Goal: Navigation & Orientation: Find specific page/section

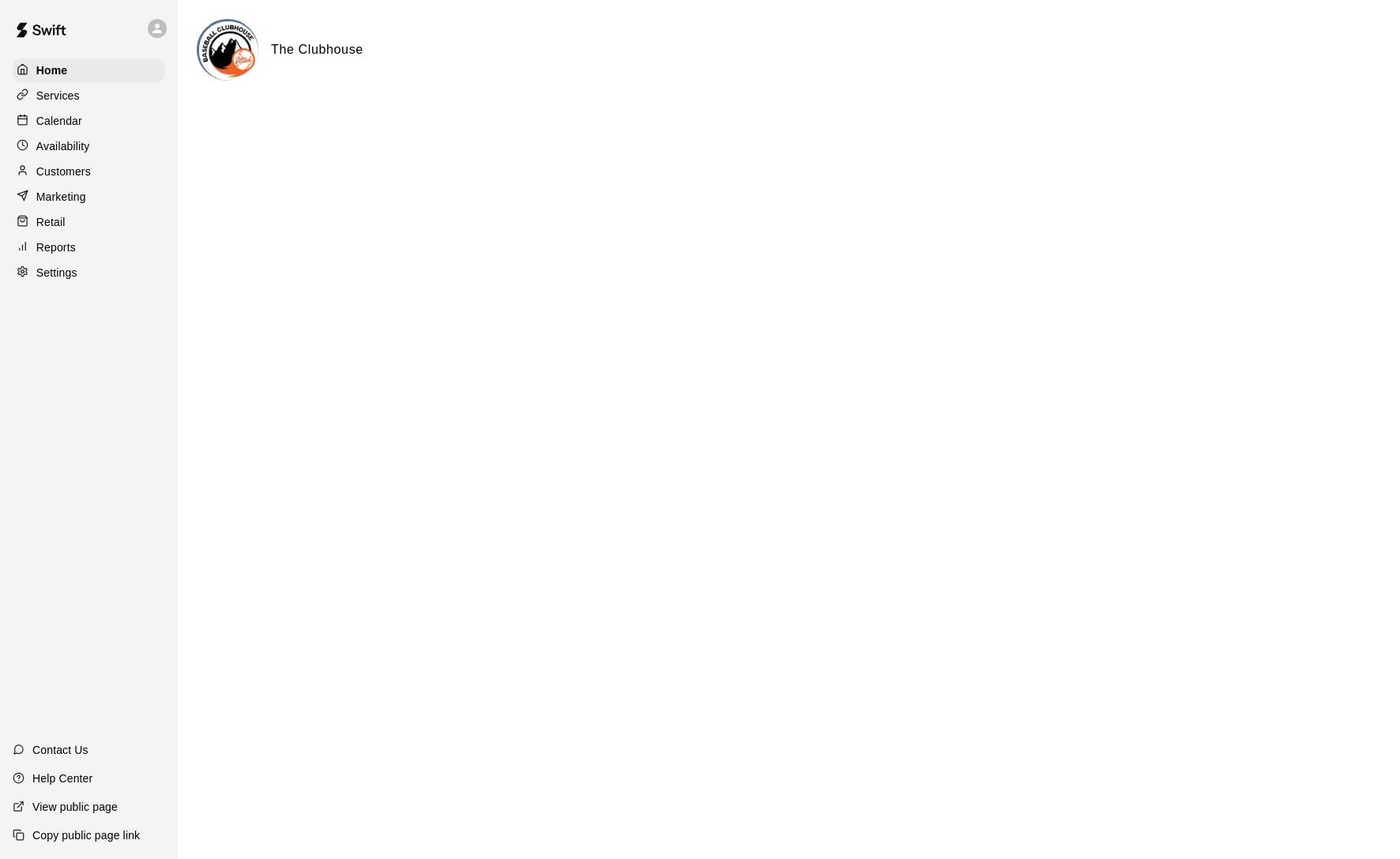
click at [116, 97] on div "Services" at bounding box center [89, 95] width 153 height 24
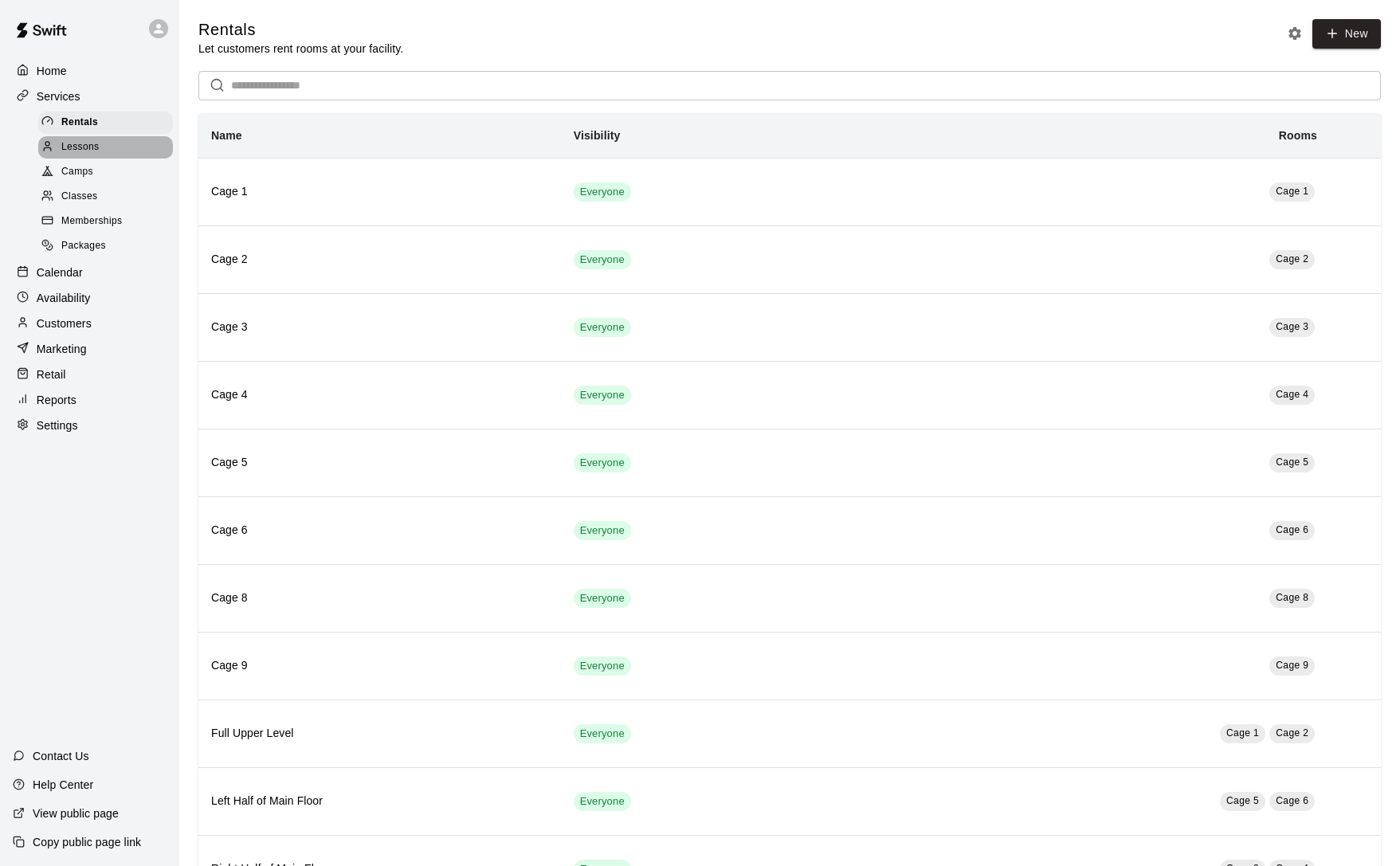
click at [112, 141] on div "Lessons" at bounding box center [106, 147] width 134 height 22
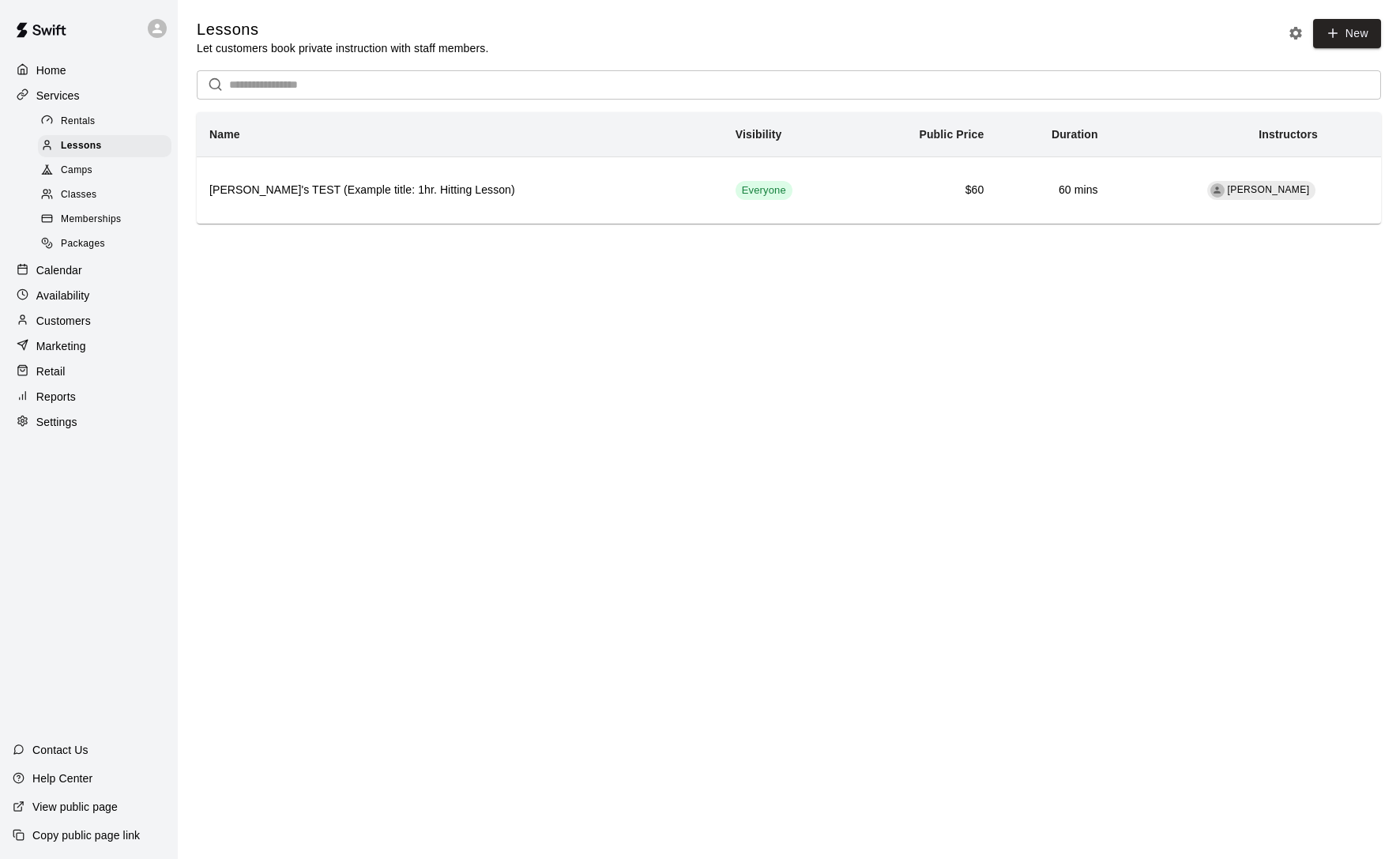
click at [117, 128] on div "Rentals" at bounding box center [105, 122] width 133 height 22
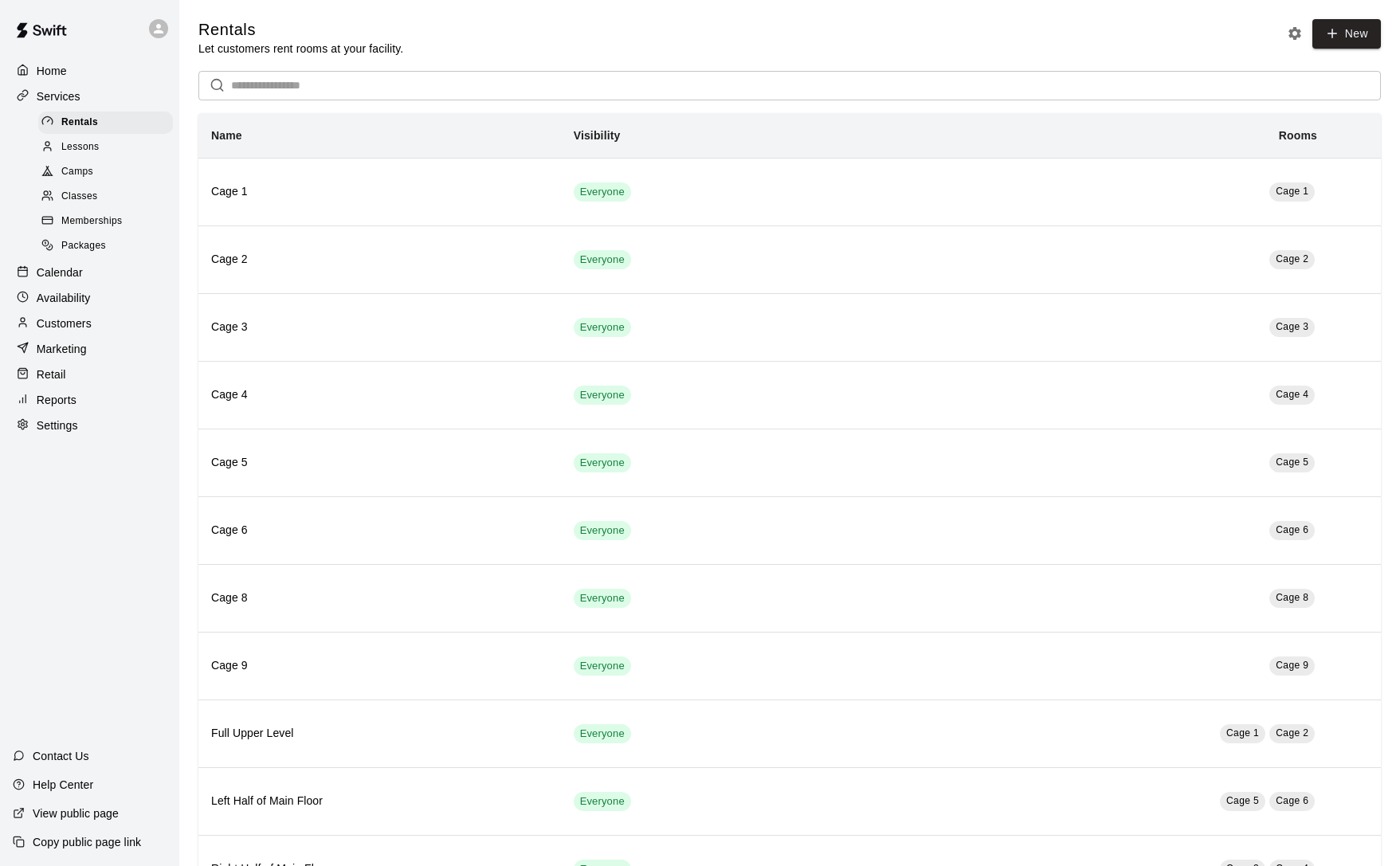
click at [105, 174] on div "Camps" at bounding box center [106, 172] width 134 height 22
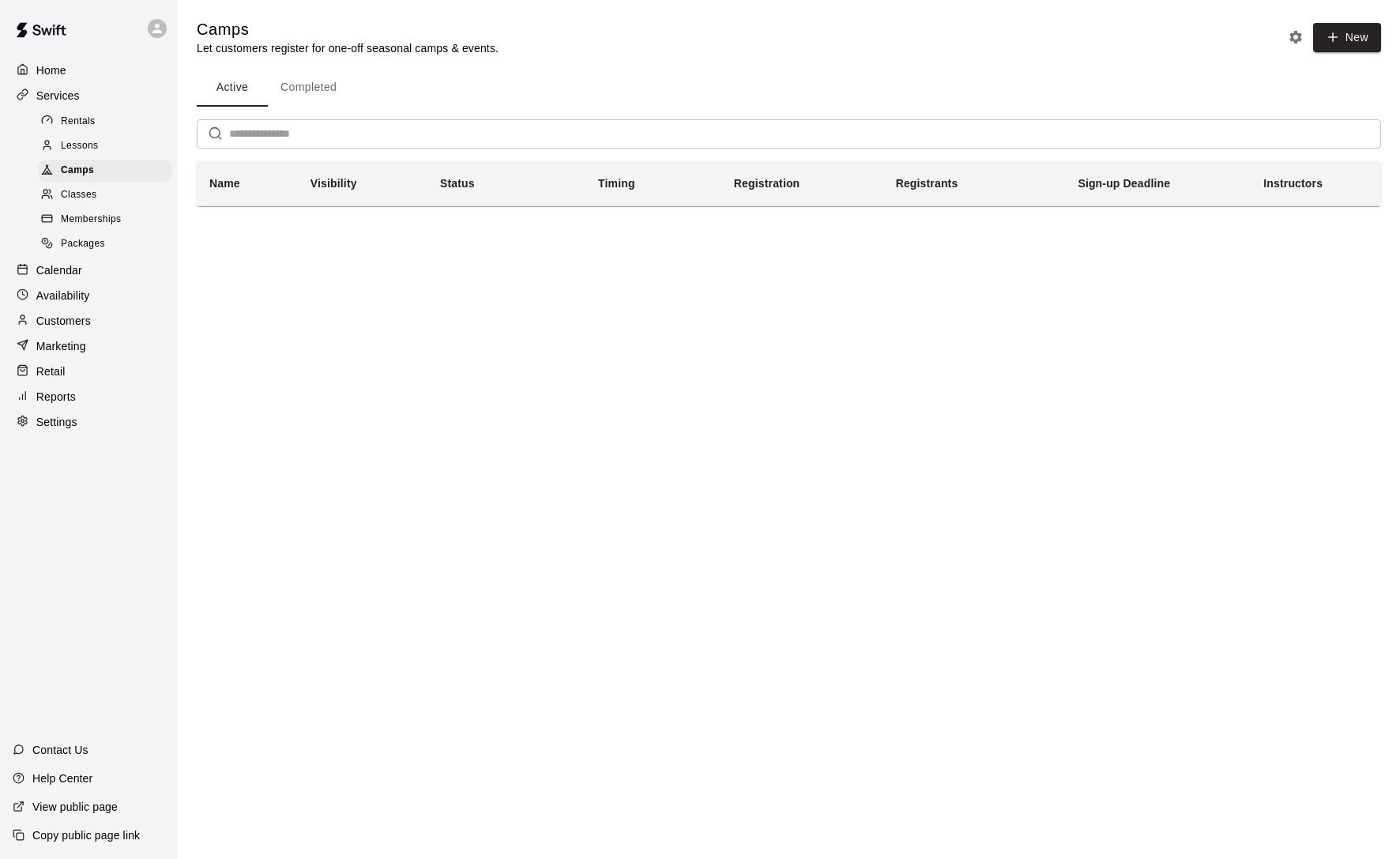
click at [104, 190] on div "Classes" at bounding box center [105, 195] width 133 height 22
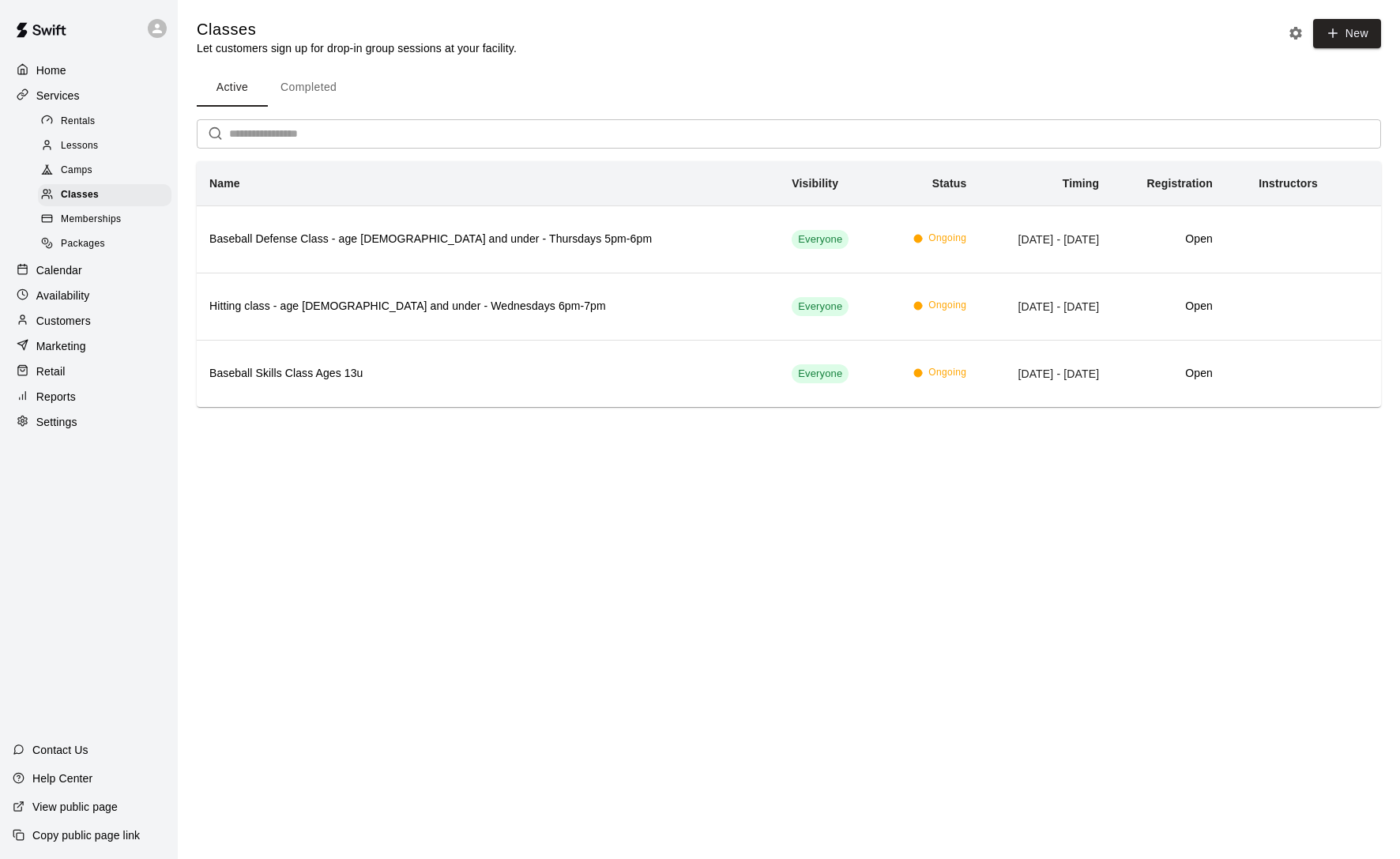
click at [98, 218] on span "Memberships" at bounding box center [90, 219] width 60 height 16
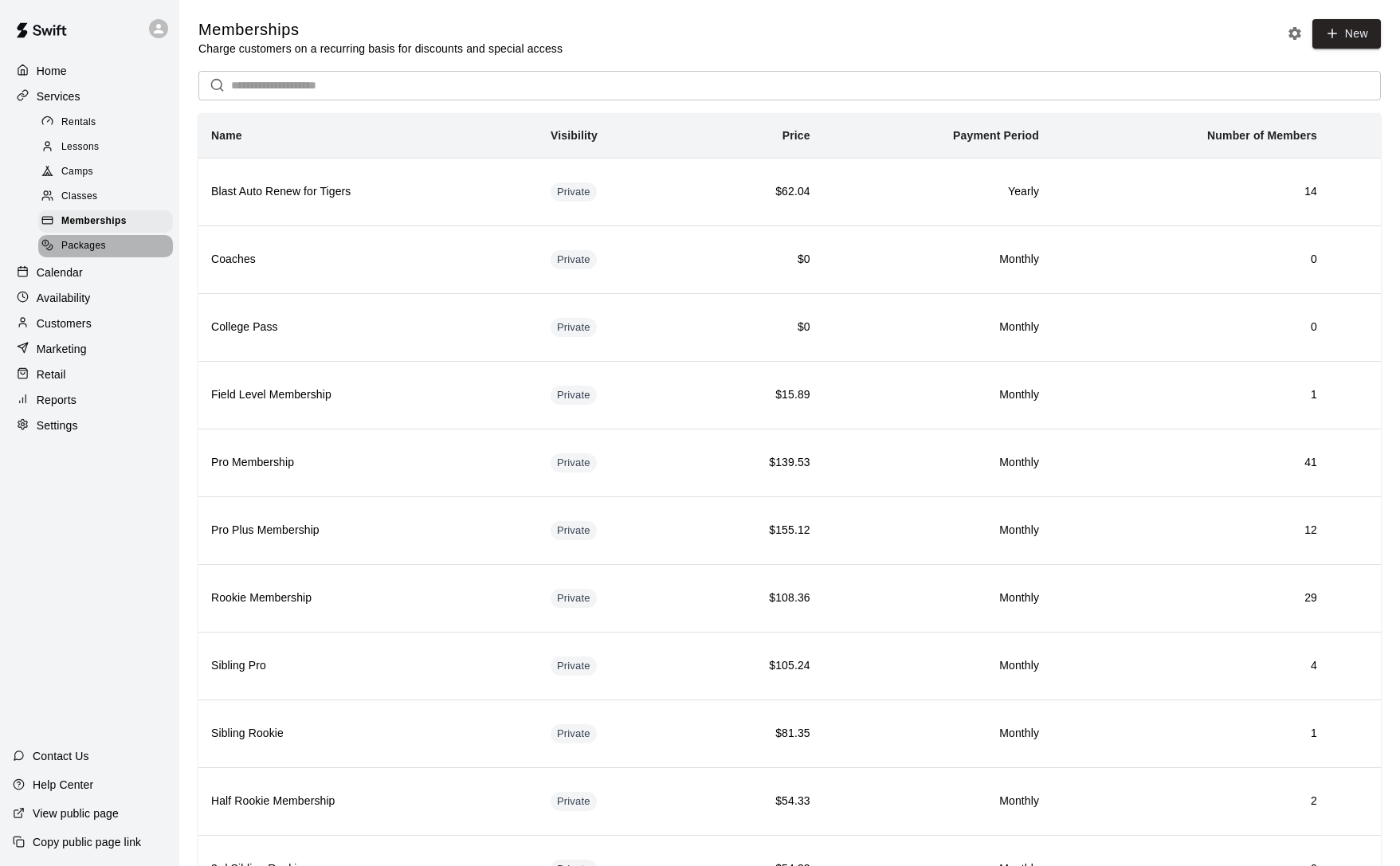
click at [90, 239] on span "Packages" at bounding box center [83, 246] width 44 height 16
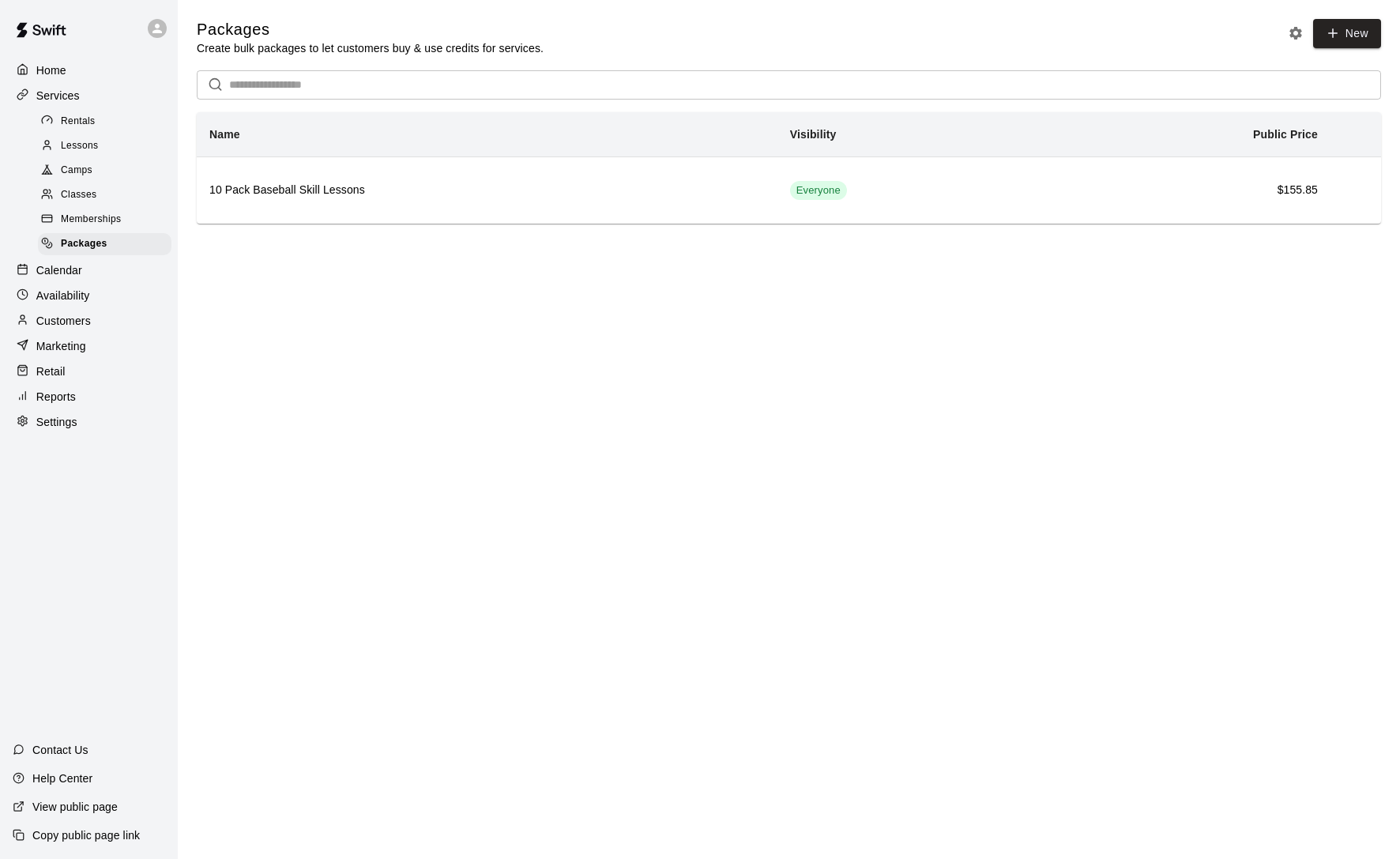
click at [94, 118] on span "Rentals" at bounding box center [78, 122] width 35 height 16
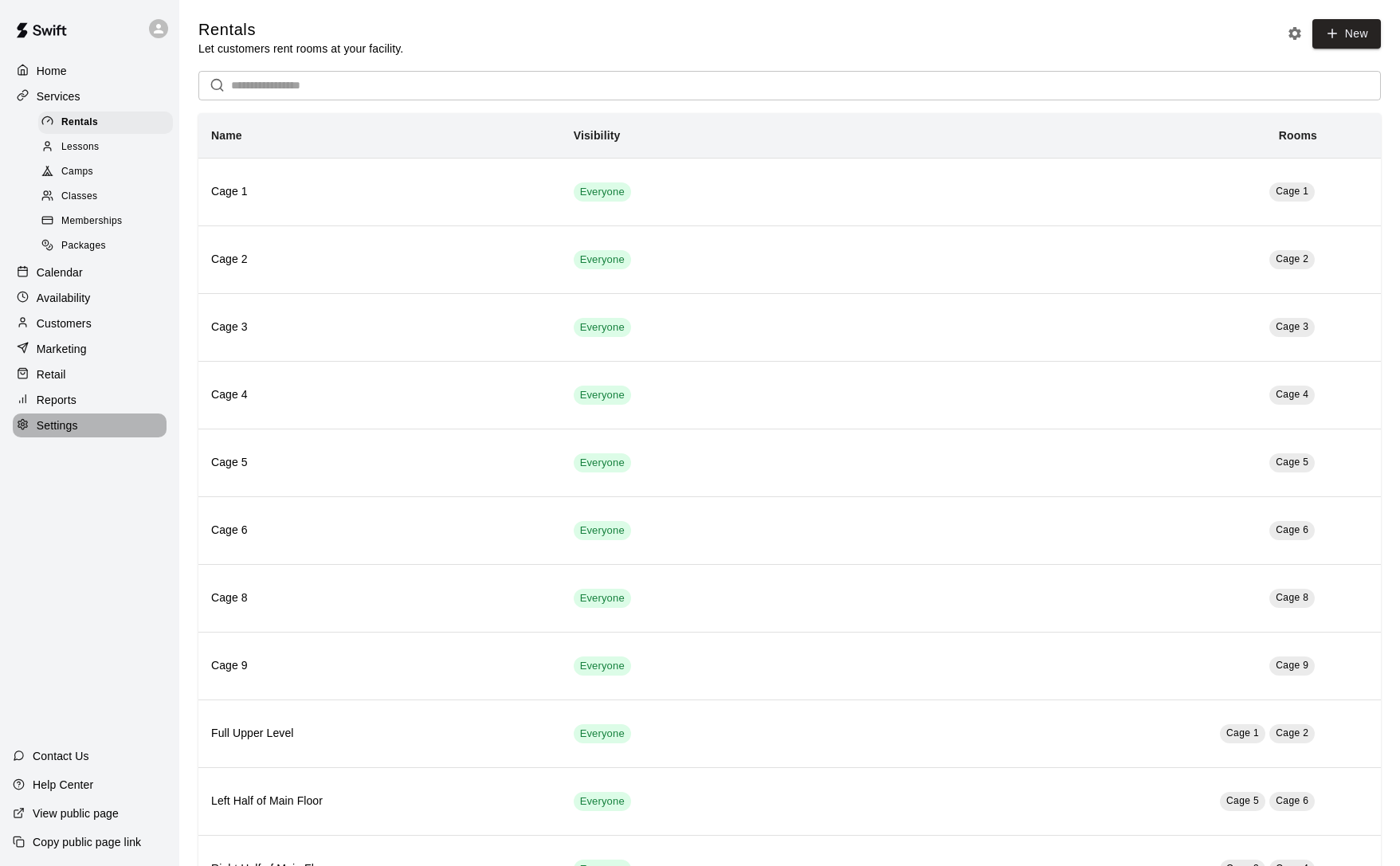
click at [81, 426] on div "Settings" at bounding box center [89, 425] width 154 height 24
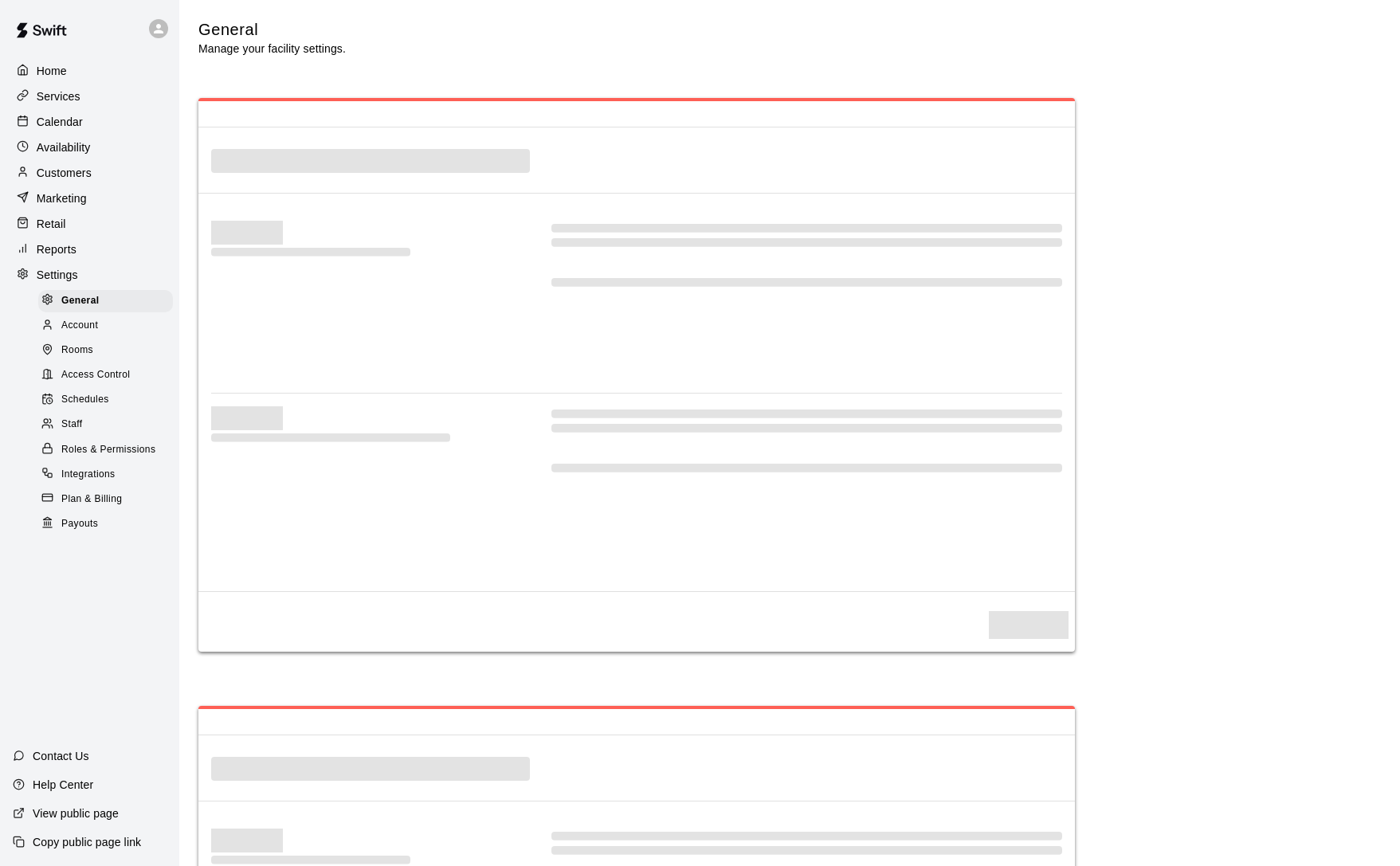
select select "**"
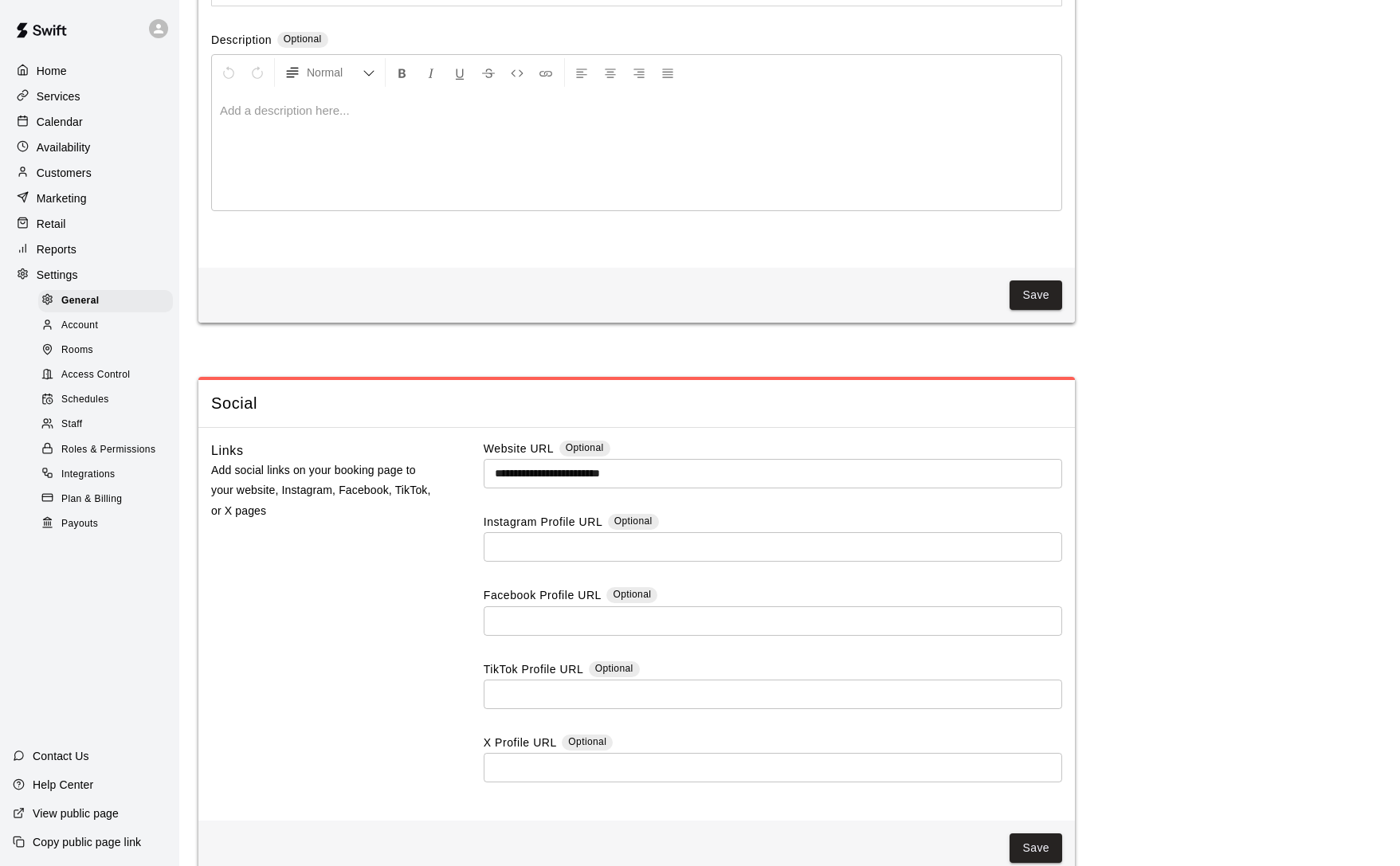
scroll to position [3730, 0]
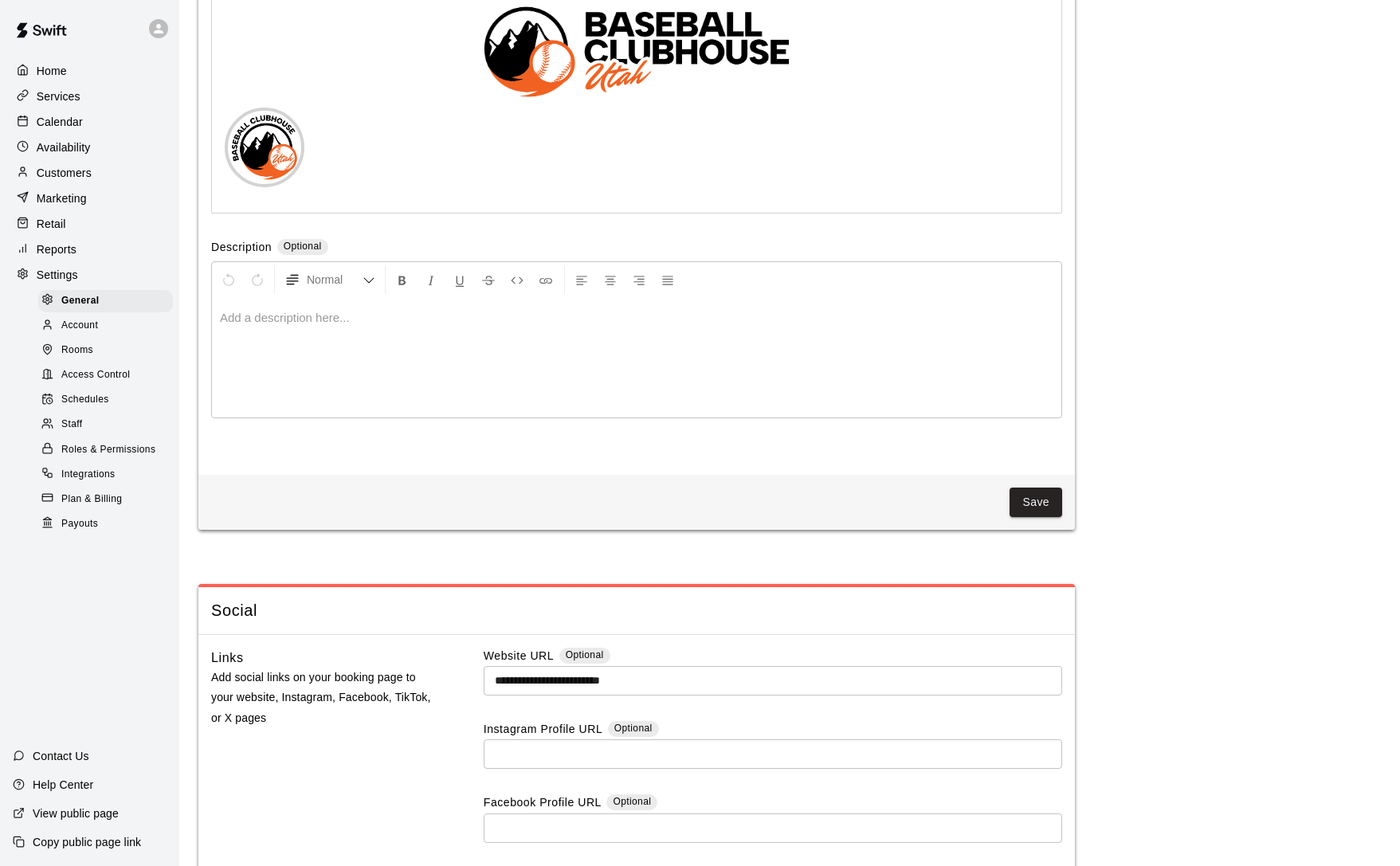
click at [100, 82] on div "Home" at bounding box center [89, 71] width 154 height 24
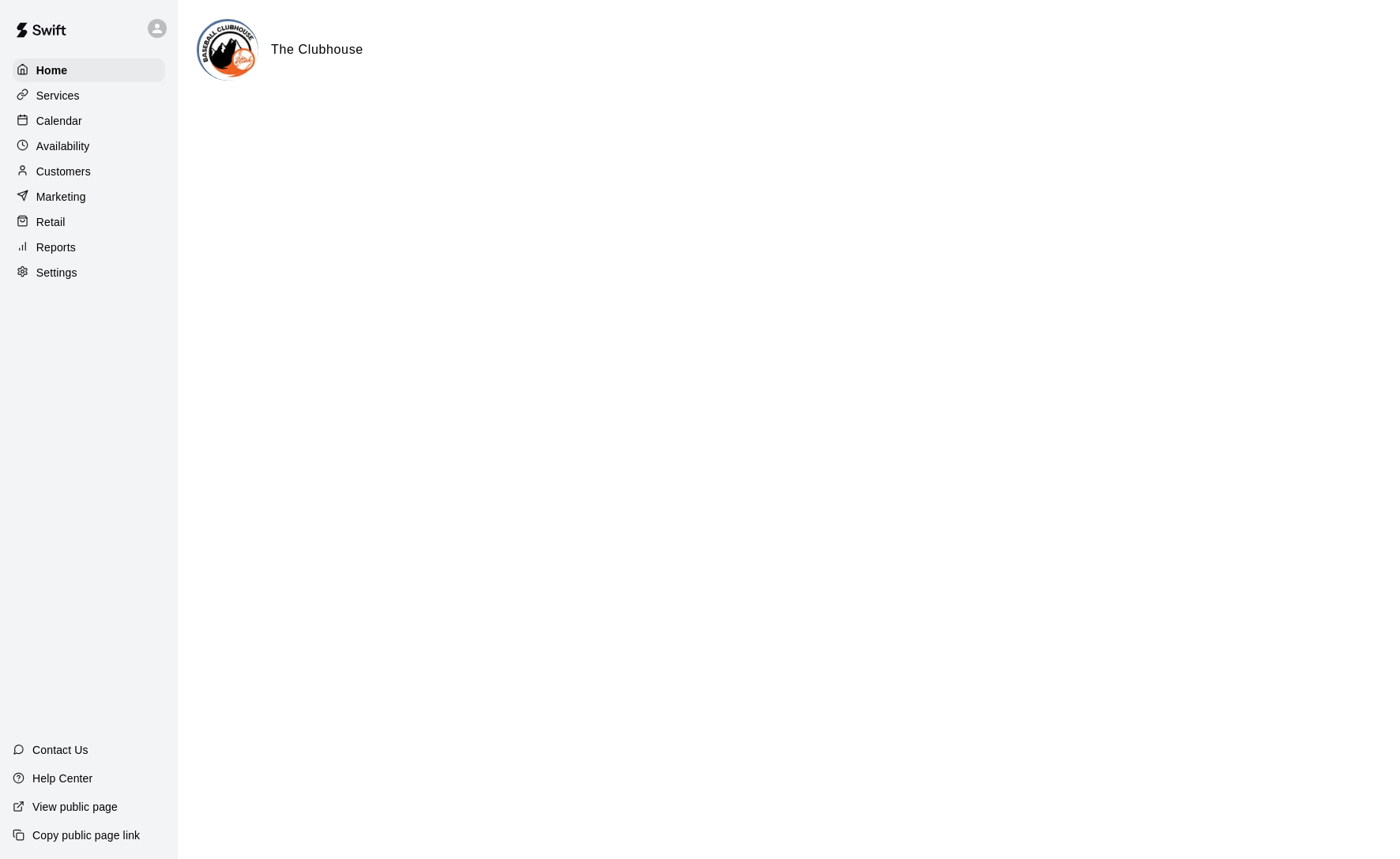
click at [96, 98] on div "Services" at bounding box center [89, 95] width 153 height 24
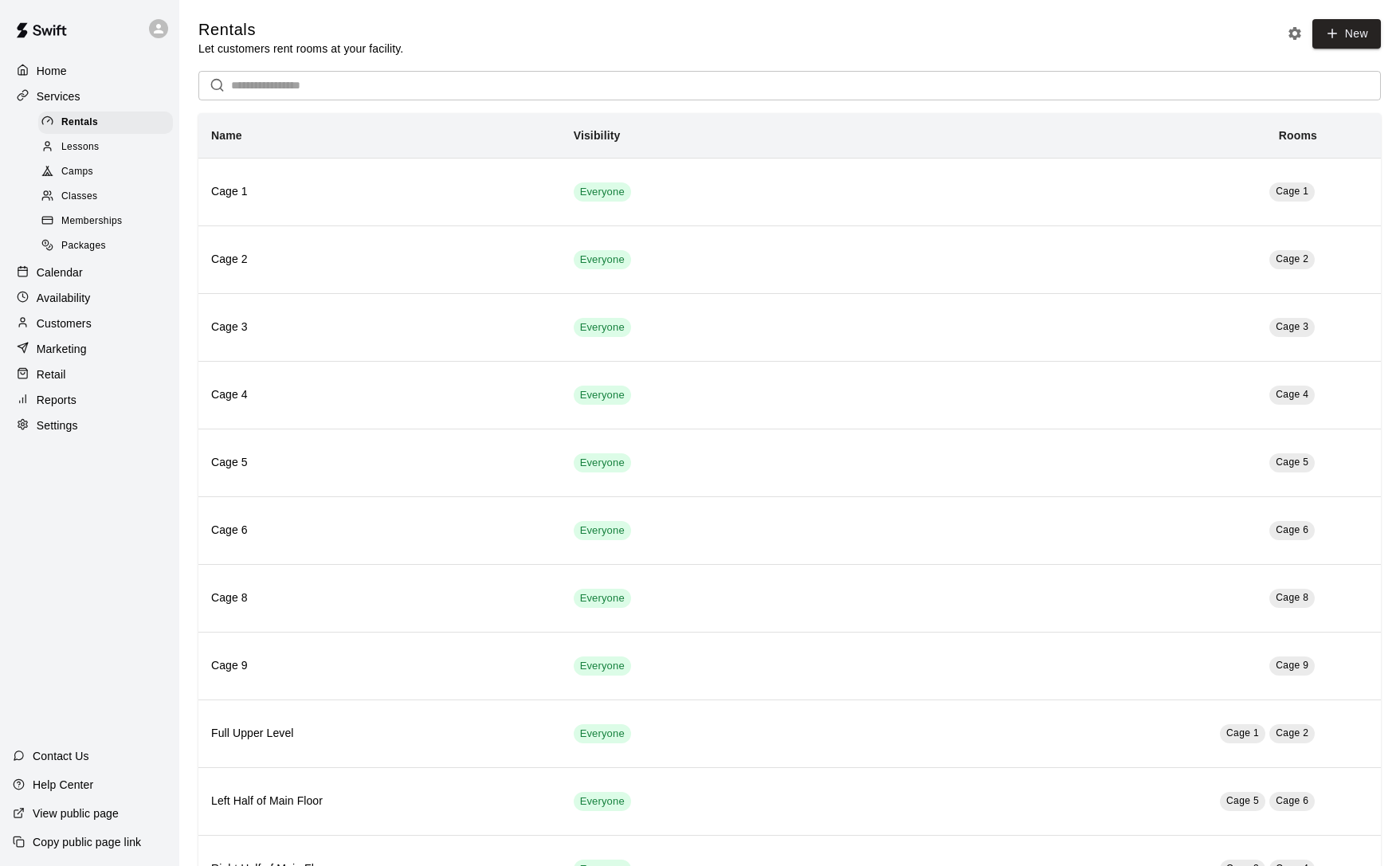
click at [1109, 46] on div "Rentals Let customers rent rooms at your facility. New" at bounding box center [790, 37] width 1183 height 37
click at [1051, 48] on div "Rentals Let customers rent rooms at your facility. New" at bounding box center [790, 37] width 1183 height 37
click at [997, 53] on div "Rentals Let customers rent rooms at your facility. New" at bounding box center [790, 37] width 1183 height 37
click at [1036, 31] on div "Rentals Let customers rent rooms at your facility. New" at bounding box center [790, 37] width 1183 height 37
